Goal: Task Accomplishment & Management: Use online tool/utility

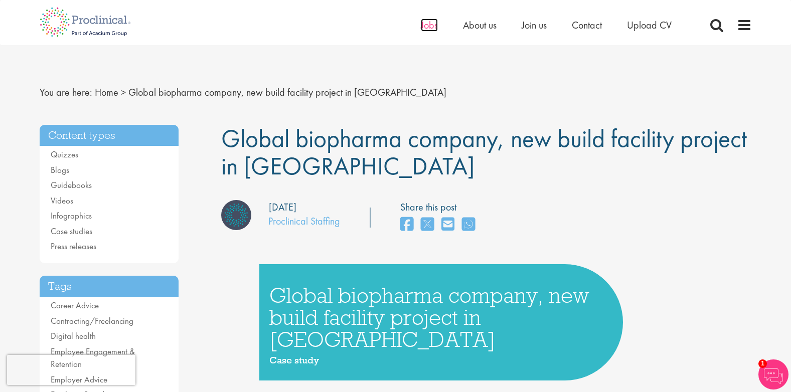
click at [432, 26] on span "Jobs" at bounding box center [429, 25] width 17 height 13
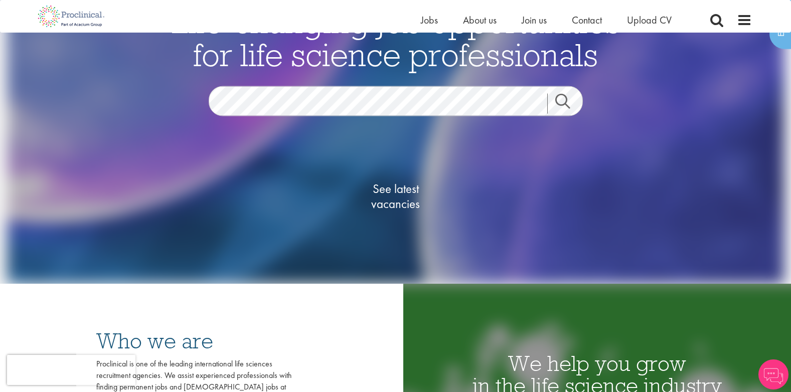
scroll to position [100, 0]
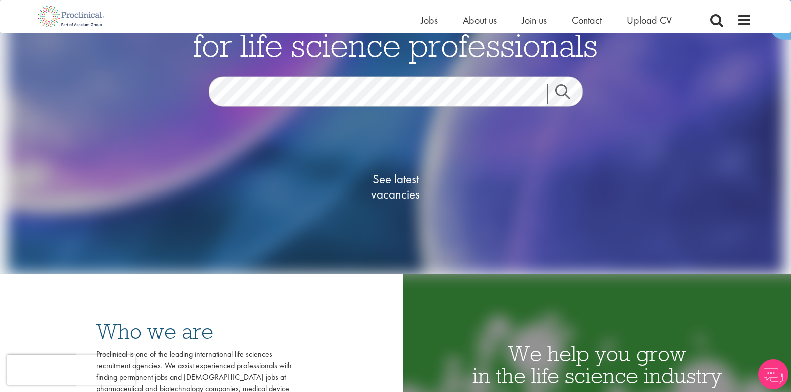
click at [565, 90] on link "Search" at bounding box center [568, 94] width 43 height 20
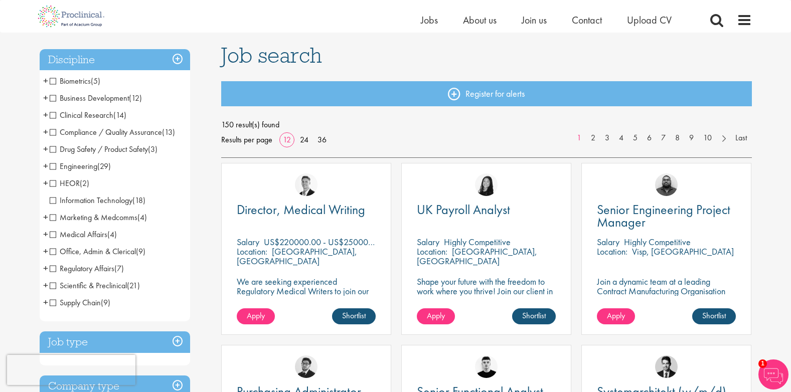
scroll to position [100, 0]
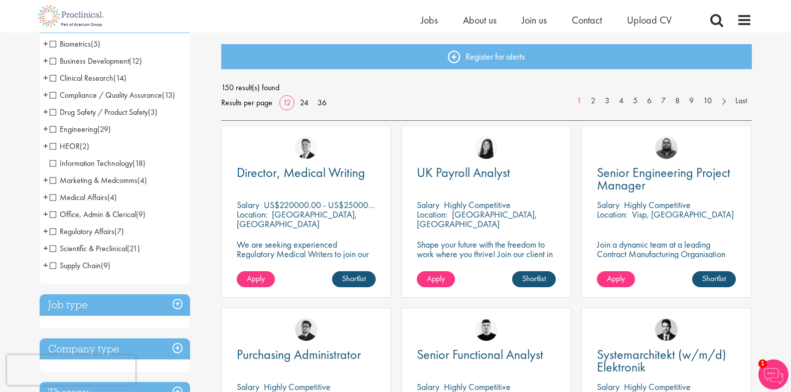
click at [65, 130] on span "Engineering" at bounding box center [74, 129] width 48 height 11
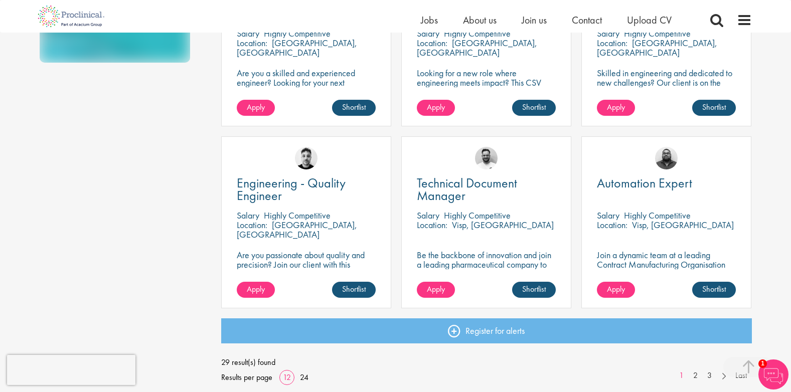
scroll to position [652, 0]
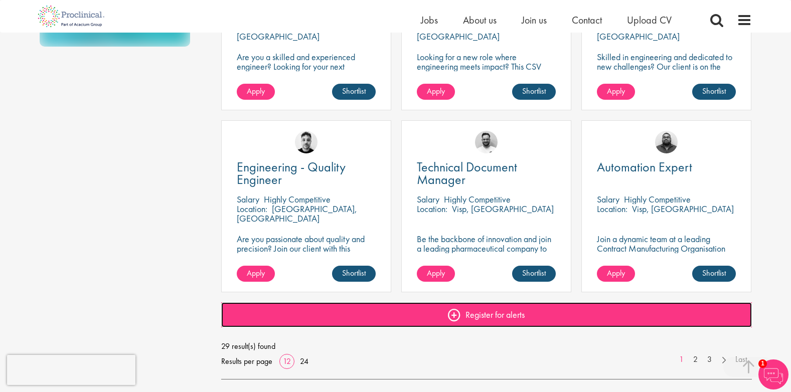
click at [473, 314] on link "Register for alerts" at bounding box center [486, 314] width 531 height 25
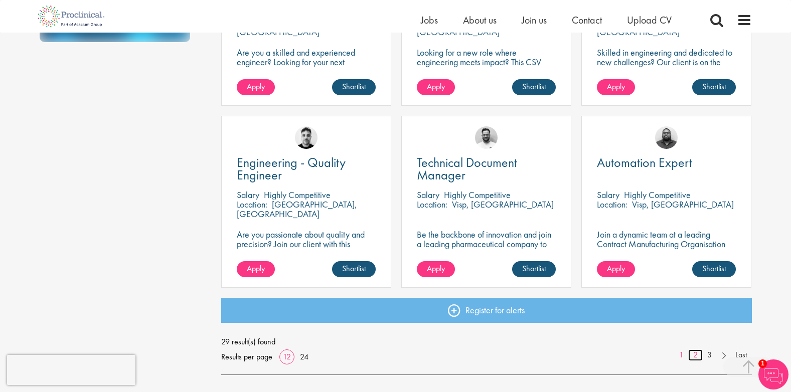
click at [694, 356] on link "2" at bounding box center [695, 356] width 15 height 12
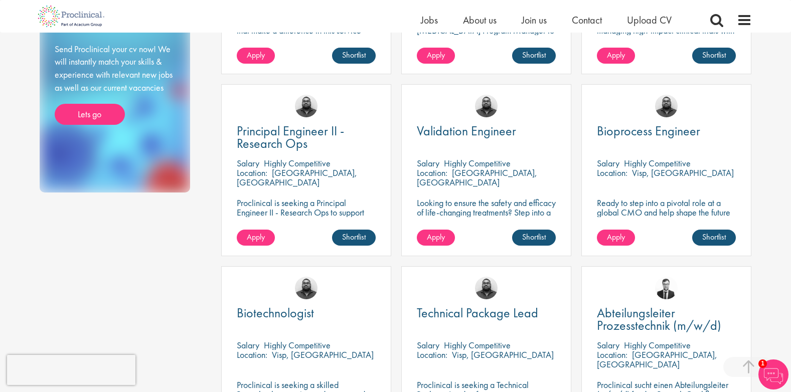
scroll to position [502, 0]
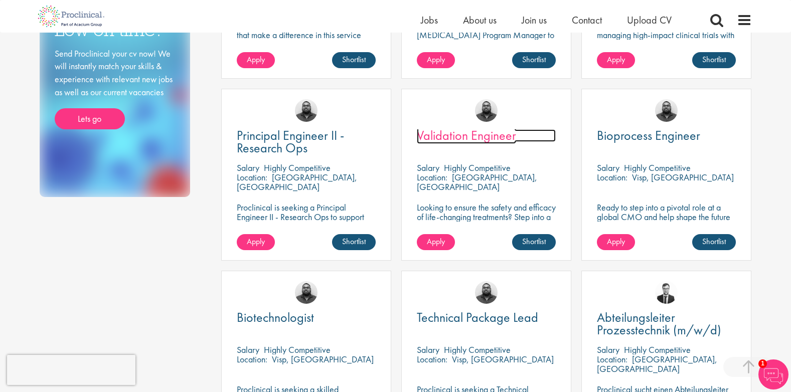
click at [479, 139] on span "Validation Engineer" at bounding box center [466, 135] width 99 height 17
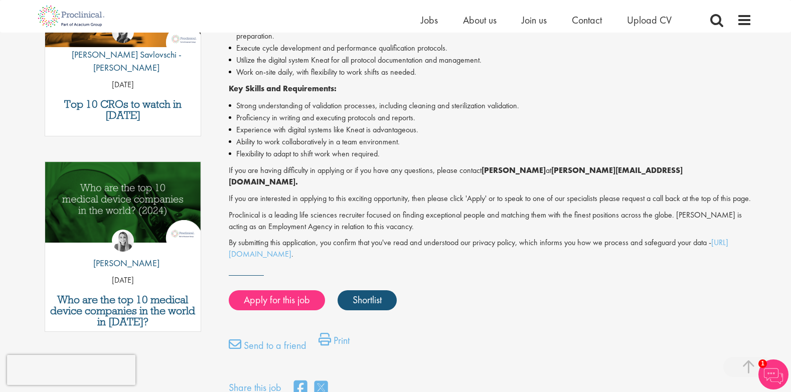
scroll to position [401, 0]
